Goal: Use online tool/utility

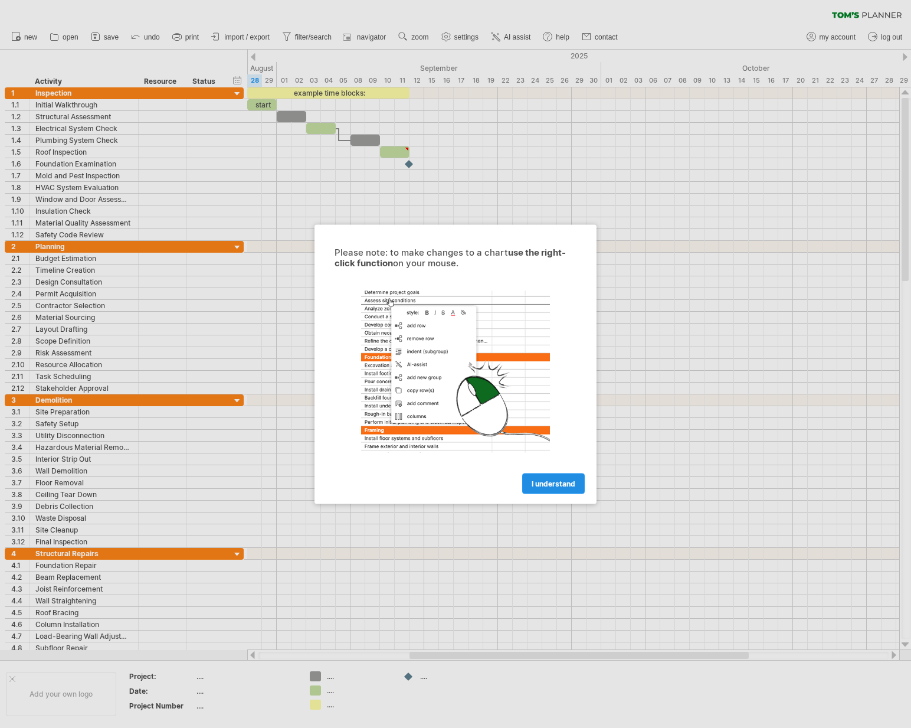
click at [575, 486] on link "I understand" at bounding box center [553, 483] width 63 height 21
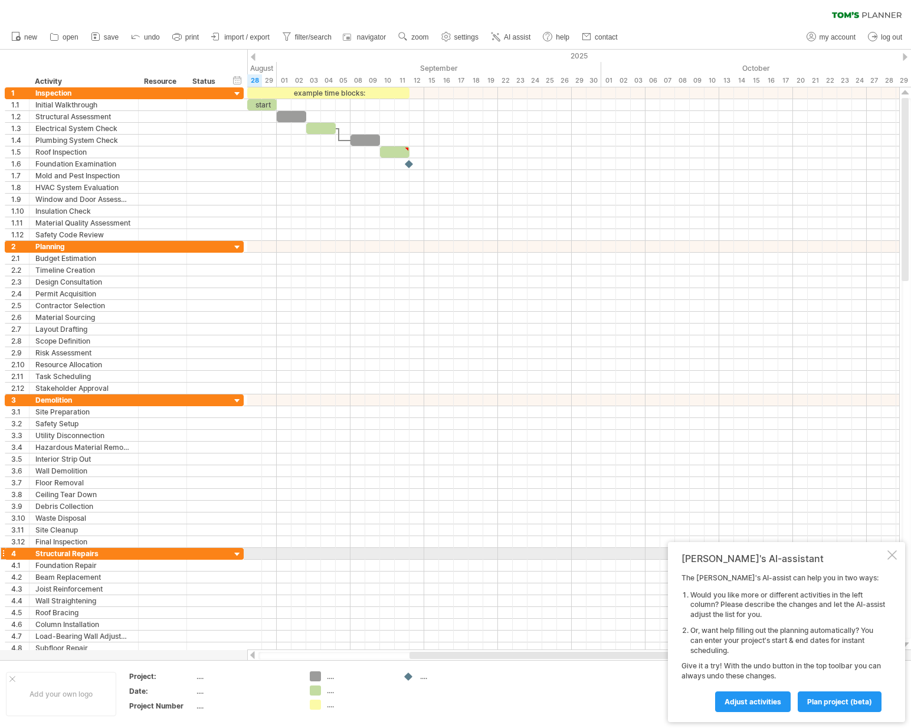
click at [888, 551] on div at bounding box center [892, 554] width 9 height 9
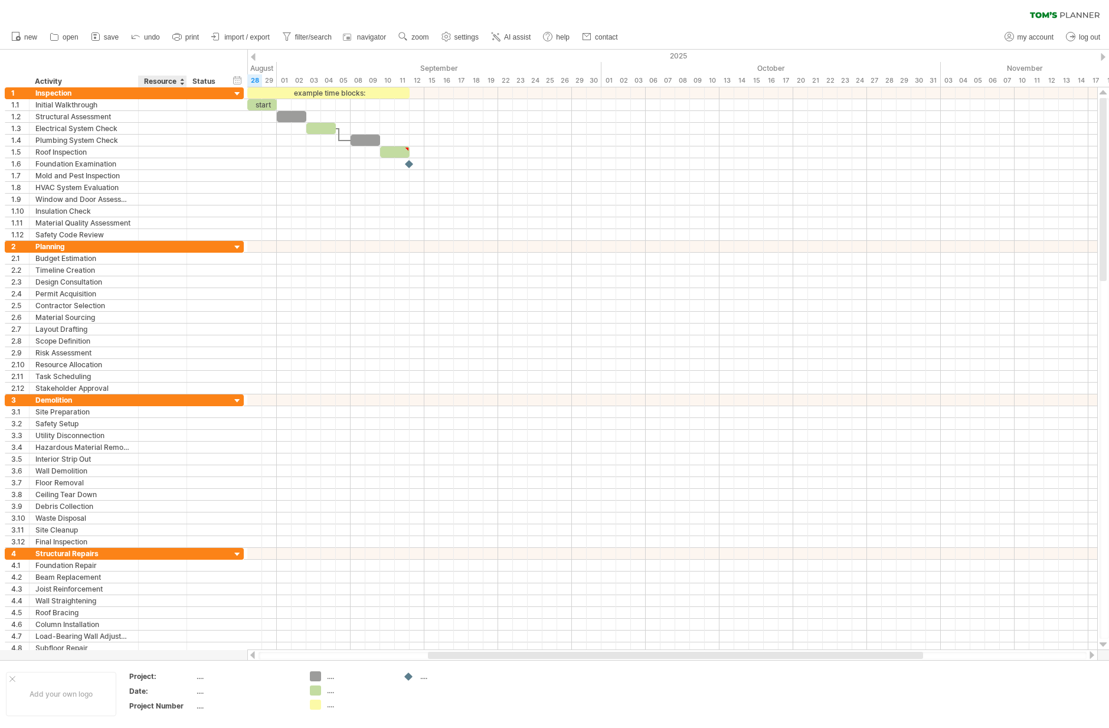
click at [156, 80] on div "Resource" at bounding box center [162, 82] width 36 height 12
click at [169, 81] on input "********" at bounding box center [162, 82] width 36 height 12
click at [210, 80] on div "Status" at bounding box center [205, 82] width 26 height 12
click at [73, 81] on div "Activity" at bounding box center [83, 82] width 97 height 12
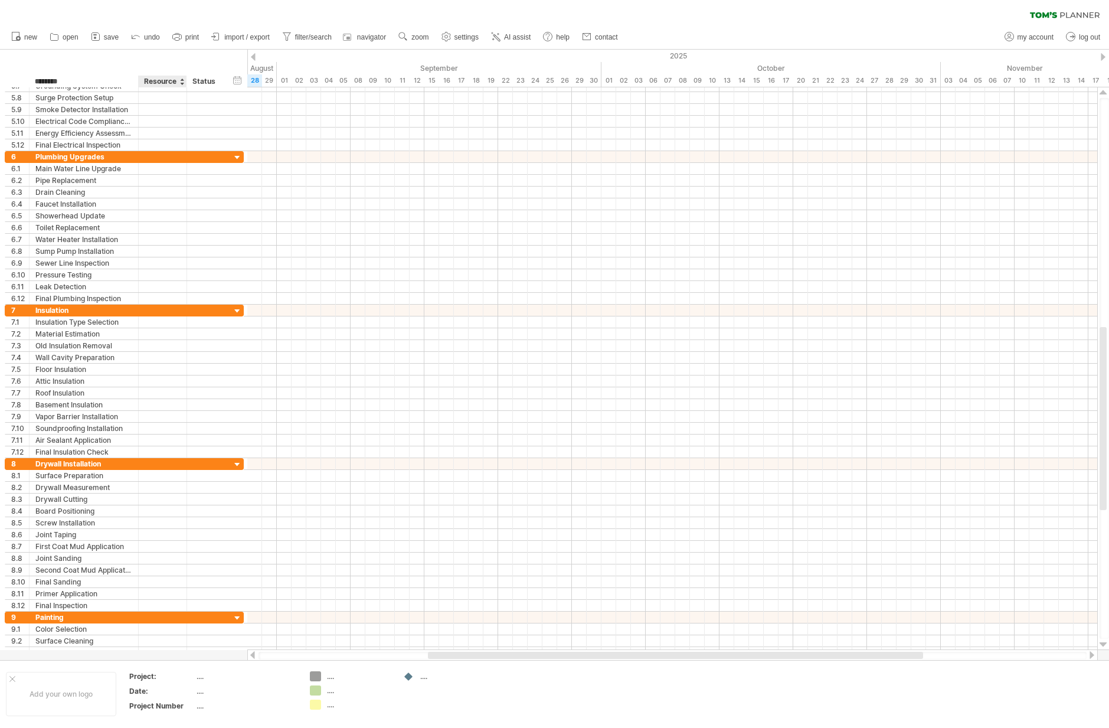
click at [156, 279] on div at bounding box center [163, 274] width 36 height 11
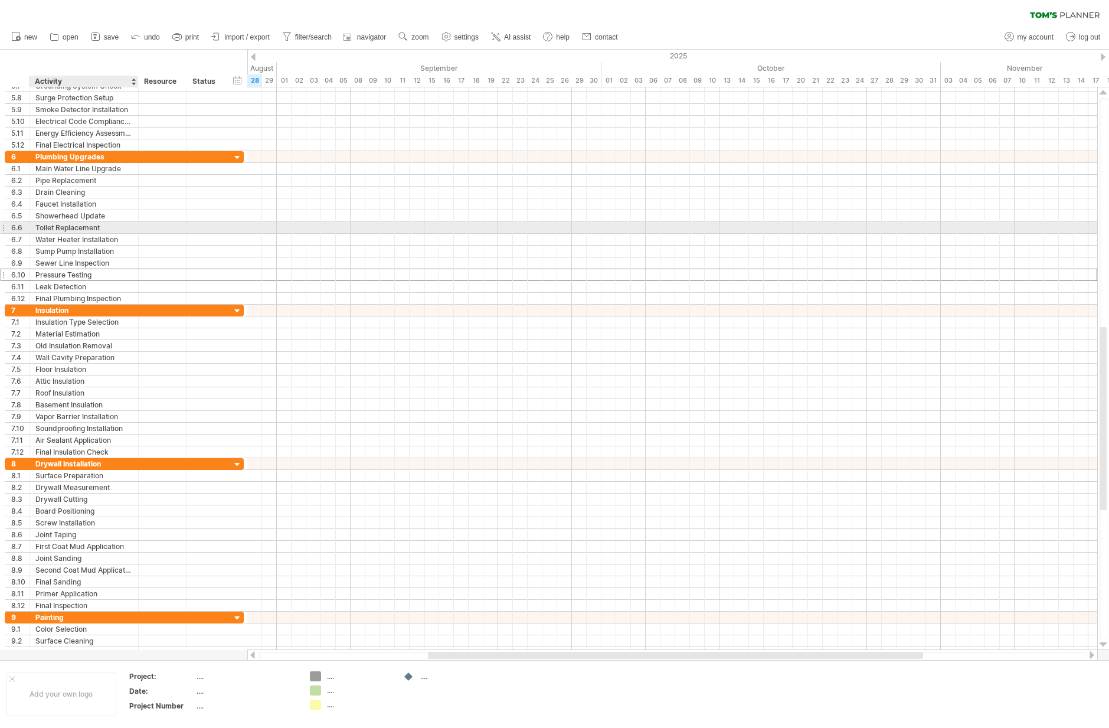
click at [137, 227] on div at bounding box center [137, 228] width 6 height 12
click at [60, 231] on div "Toilet Replacement" at bounding box center [83, 227] width 97 height 11
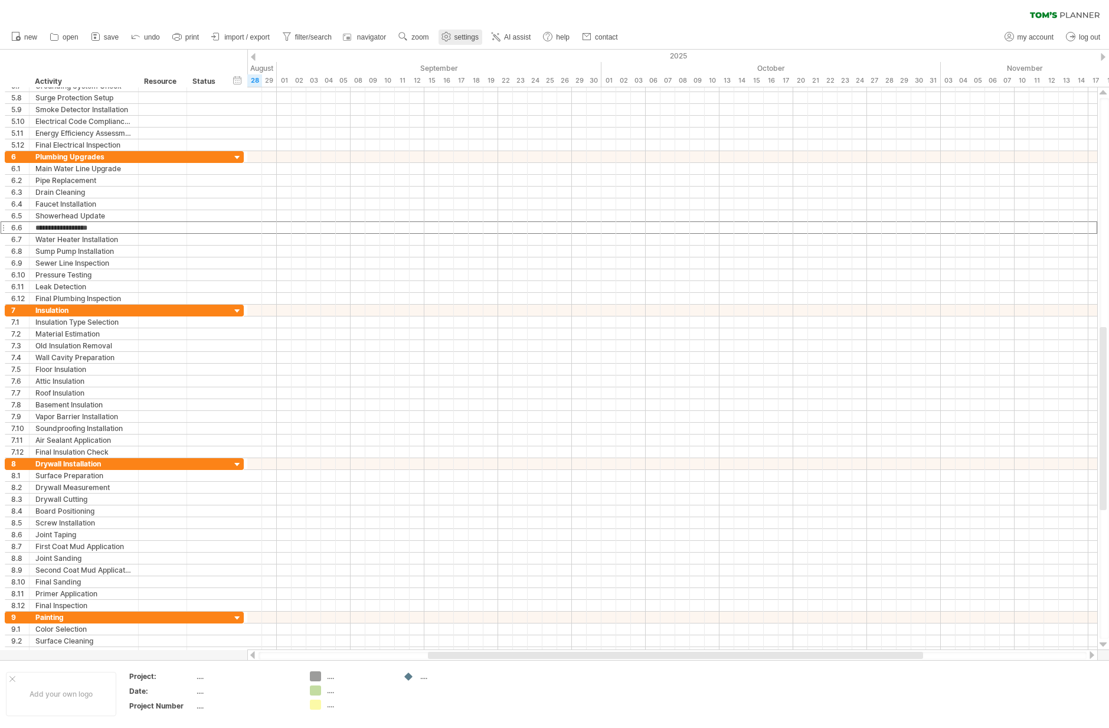
click at [447, 37] on use at bounding box center [446, 37] width 12 height 12
select select "*"
select select "**"
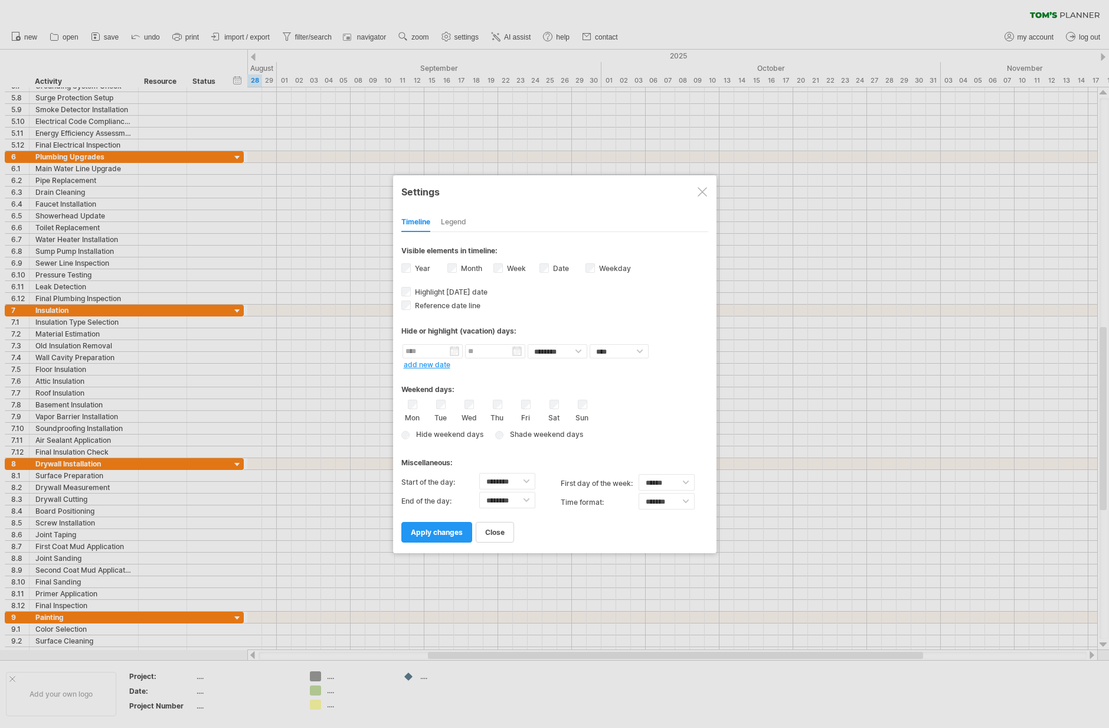
click at [456, 220] on div "Legend" at bounding box center [453, 222] width 25 height 19
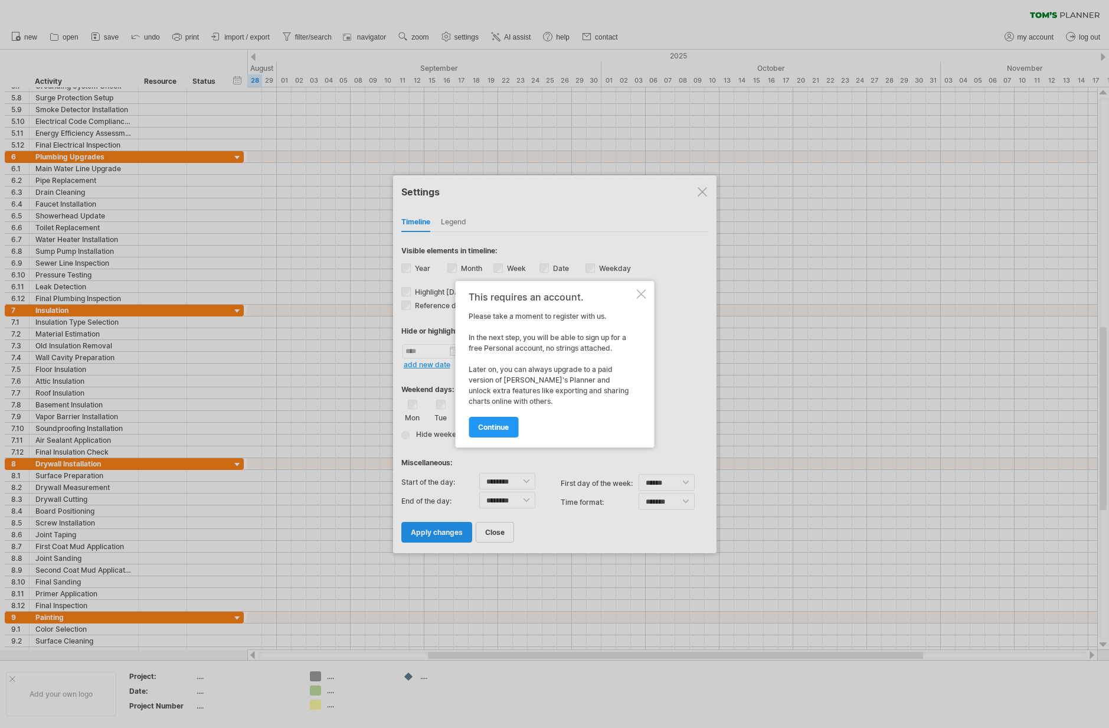
click at [641, 294] on div at bounding box center [640, 293] width 9 height 9
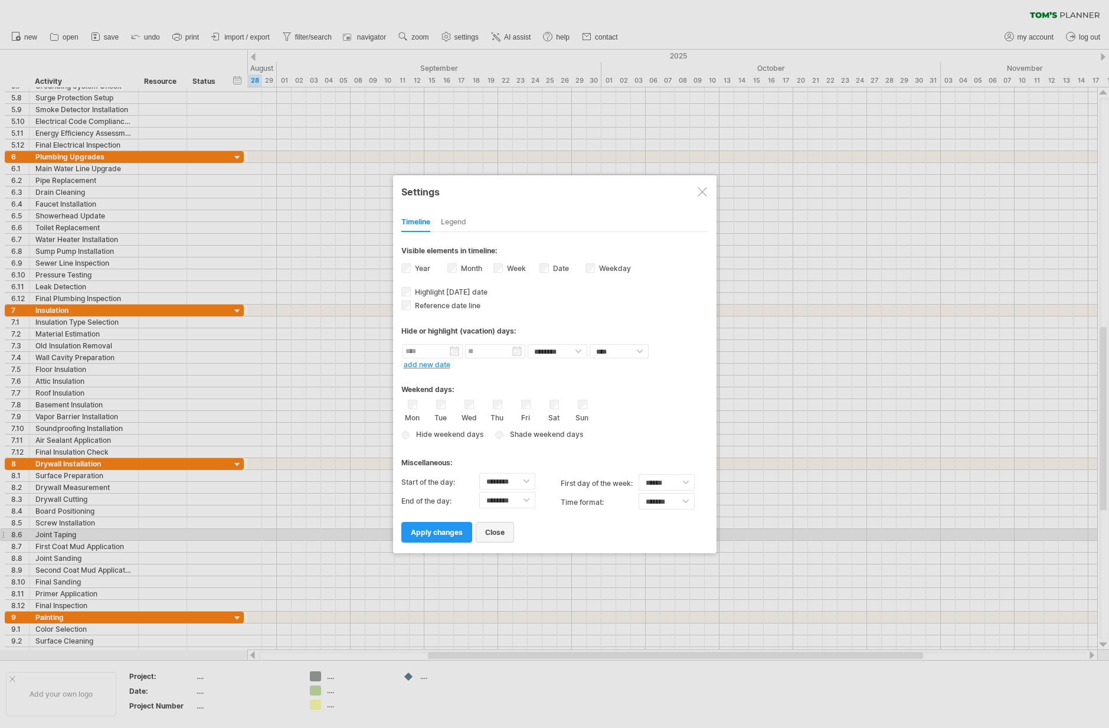
click at [497, 533] on span "close" at bounding box center [494, 532] width 19 height 9
